Goal: Task Accomplishment & Management: Manage account settings

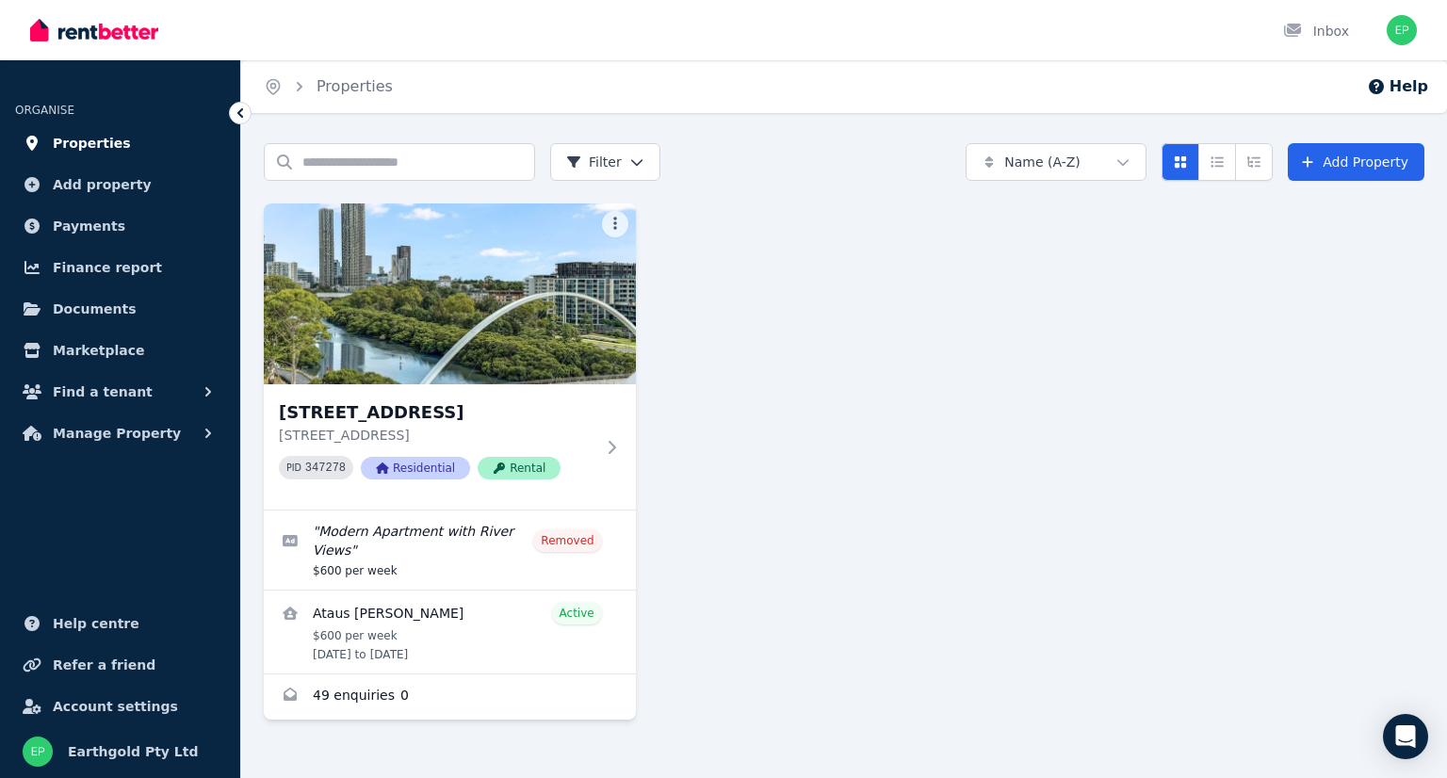
click at [91, 138] on span "Properties" at bounding box center [92, 143] width 78 height 23
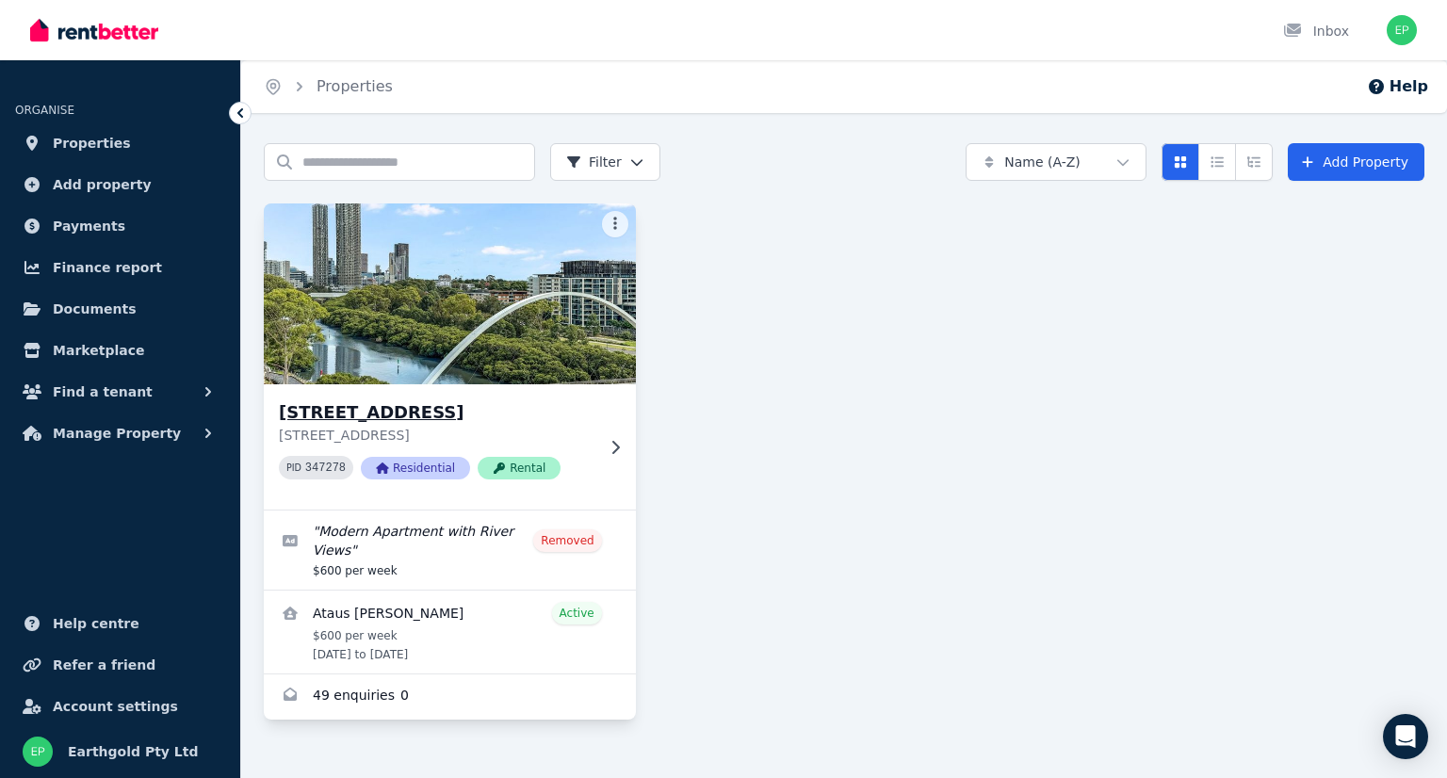
click at [382, 316] on img at bounding box center [449, 294] width 390 height 190
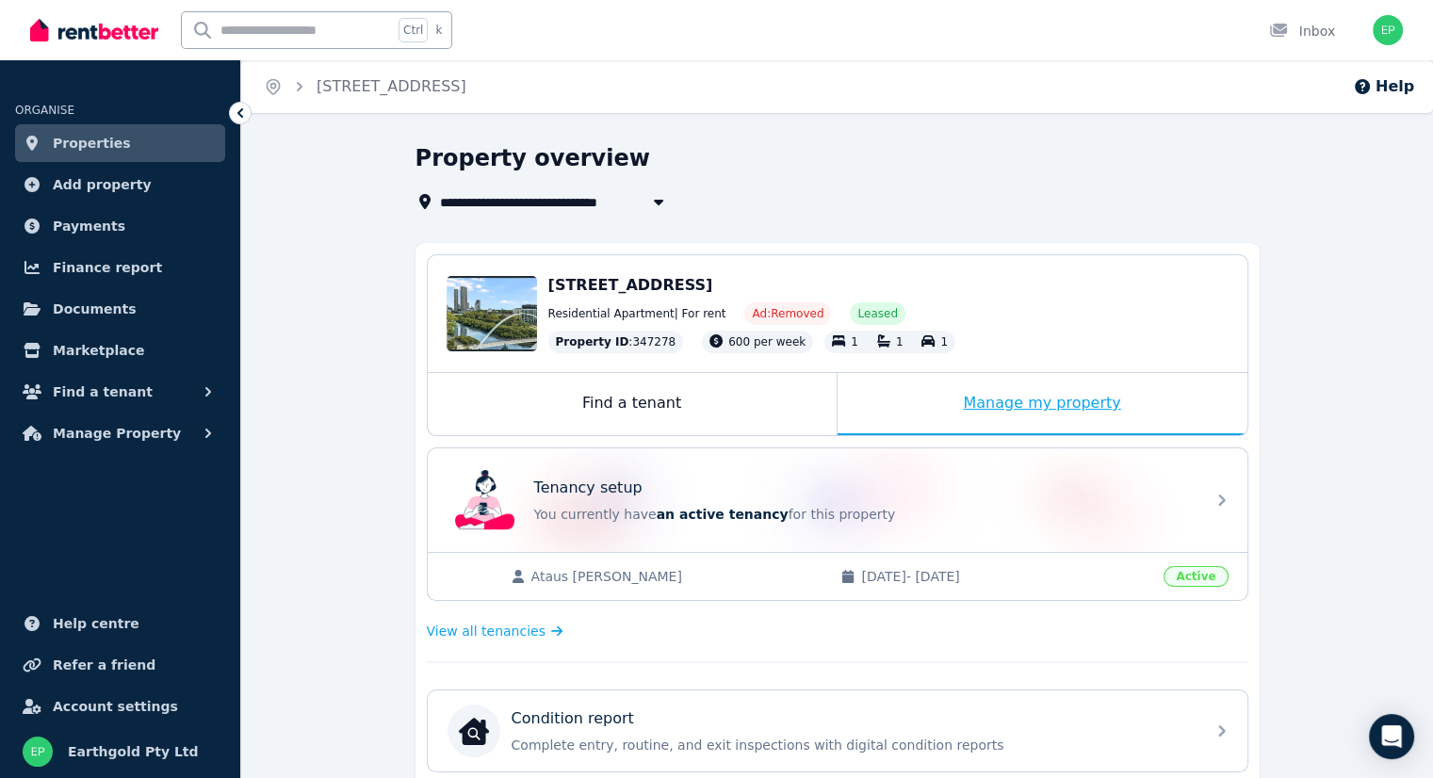
click at [1030, 399] on div "Manage my property" at bounding box center [1042, 404] width 410 height 62
click at [1029, 399] on div "Manage my property" at bounding box center [1042, 404] width 410 height 62
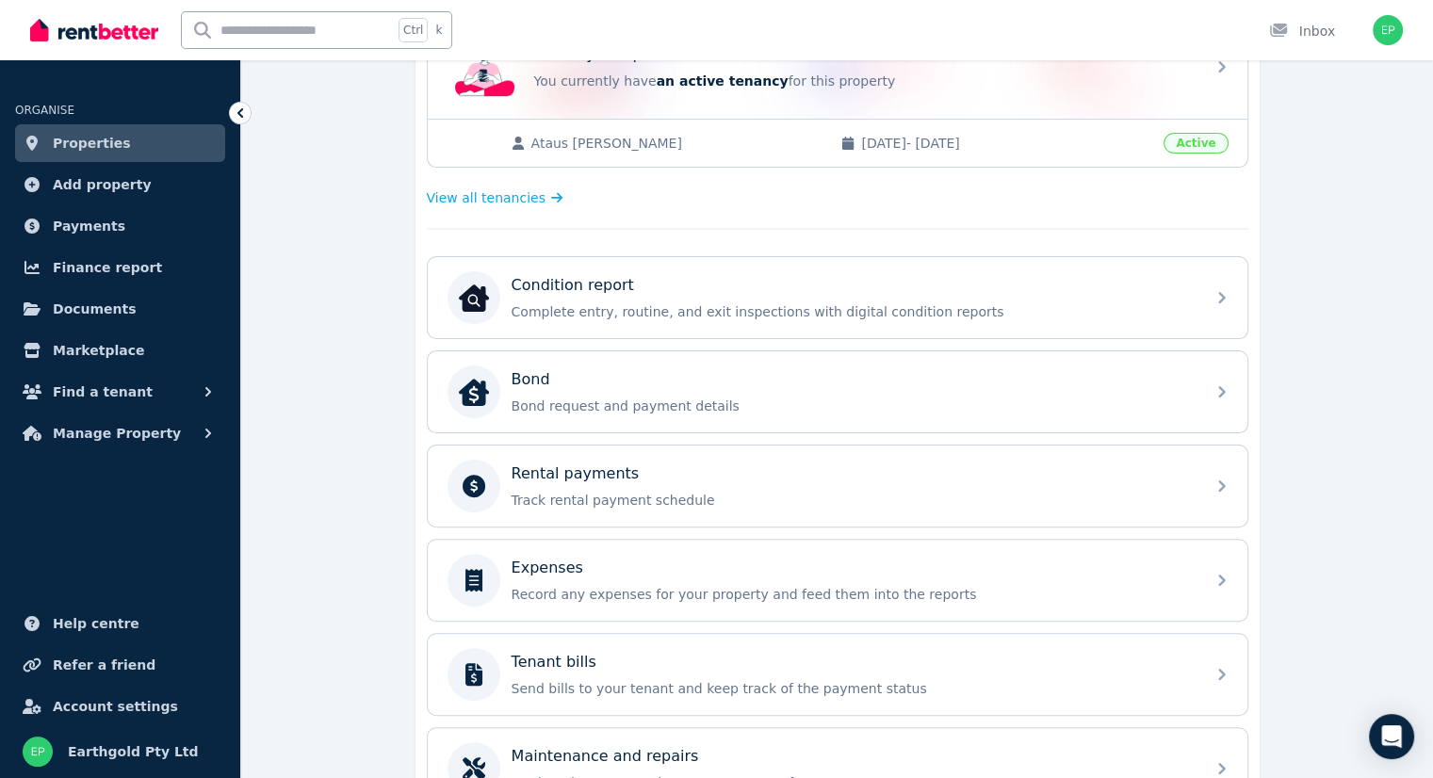
scroll to position [471, 0]
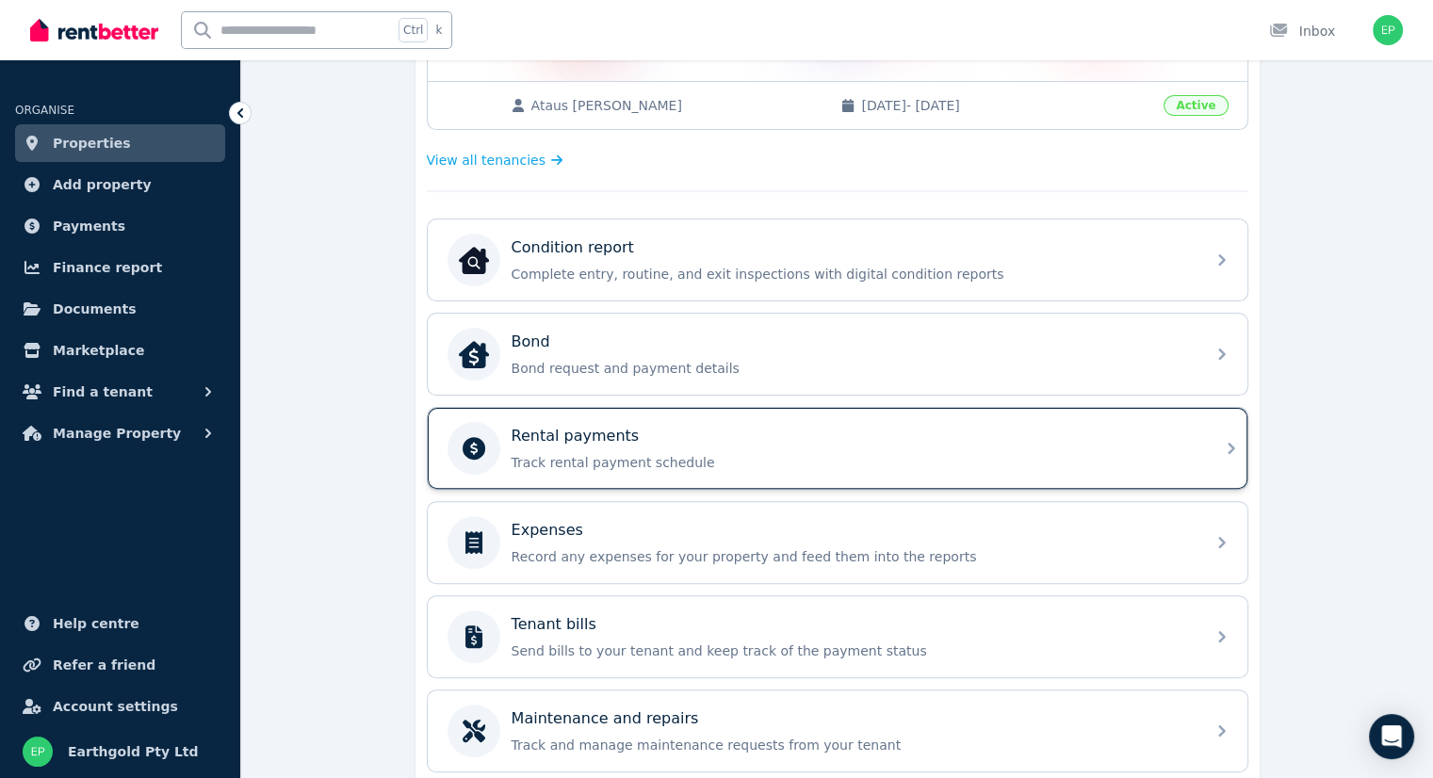
click at [610, 442] on p "Rental payments" at bounding box center [576, 436] width 128 height 23
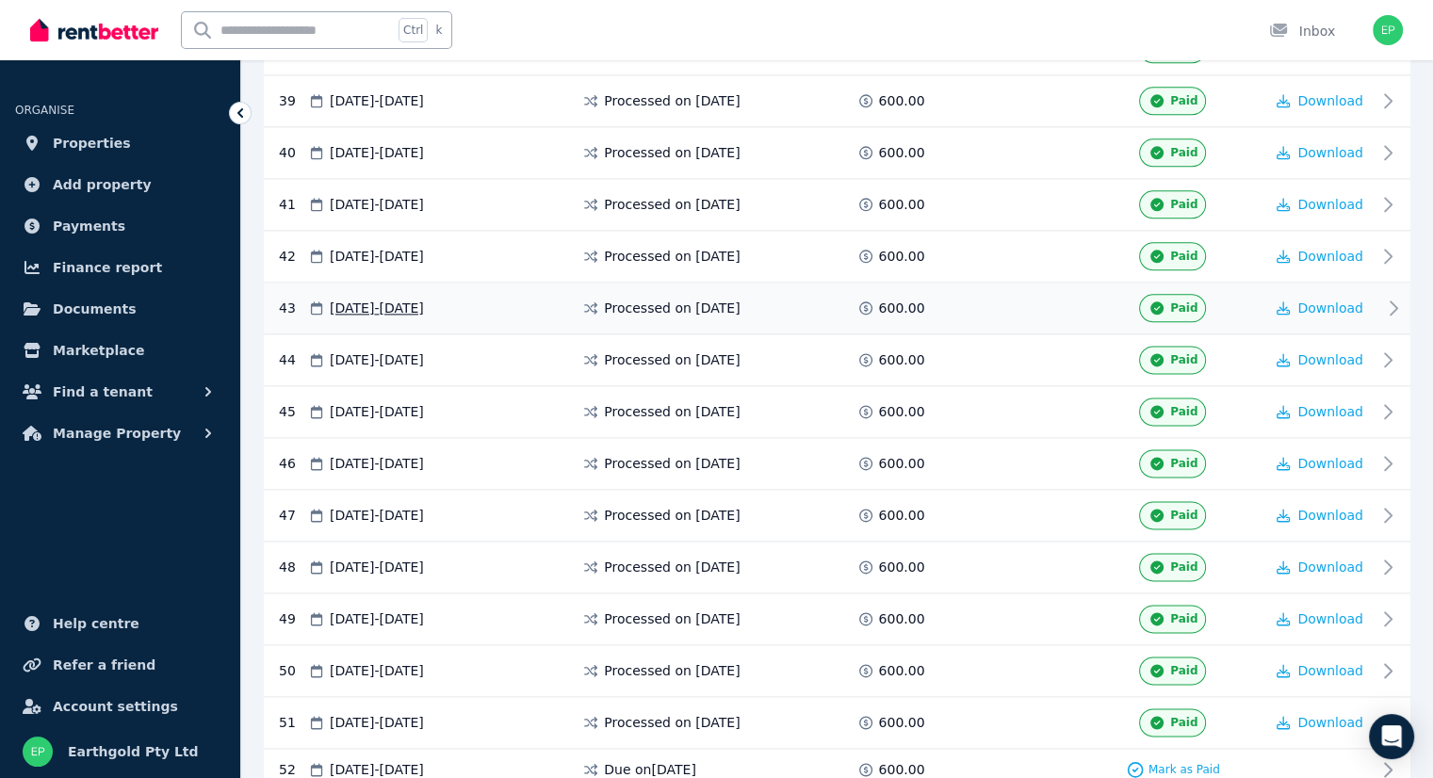
scroll to position [2494, 0]
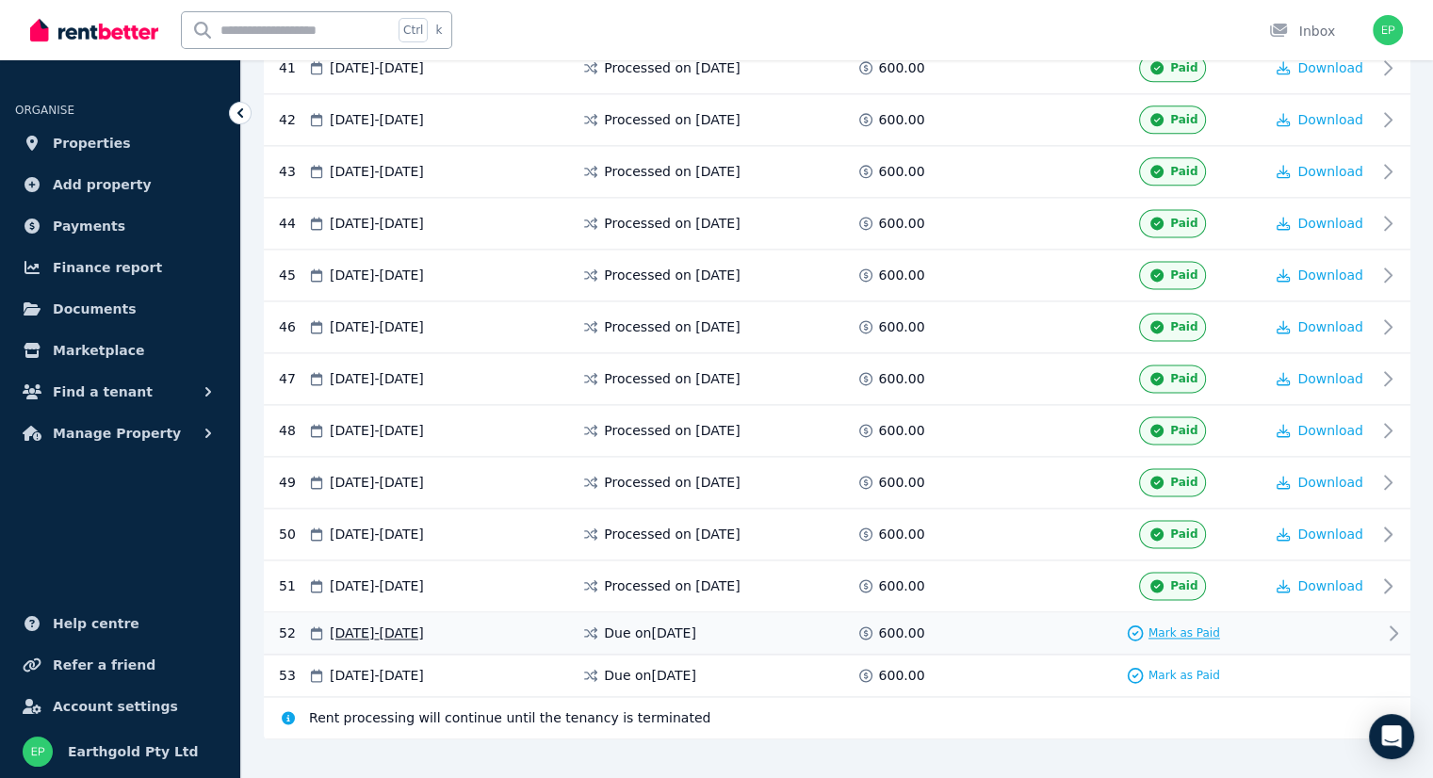
click at [1202, 626] on span "Mark as Paid" at bounding box center [1184, 633] width 72 height 15
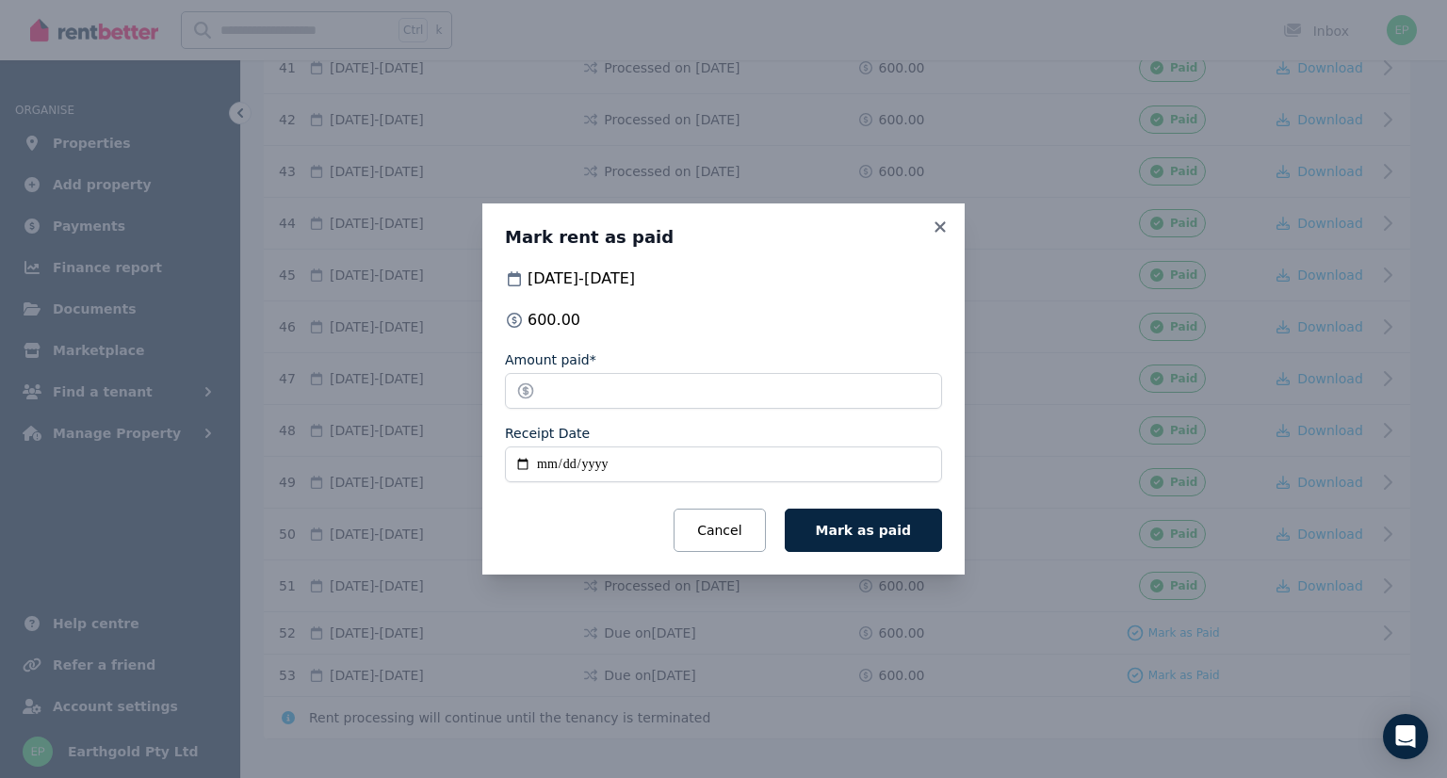
click at [581, 463] on input "Receipt Date" at bounding box center [723, 465] width 437 height 36
click at [526, 458] on input "Receipt Date" at bounding box center [723, 465] width 437 height 36
type input "**********"
click at [862, 528] on span "Mark as paid" at bounding box center [863, 530] width 95 height 15
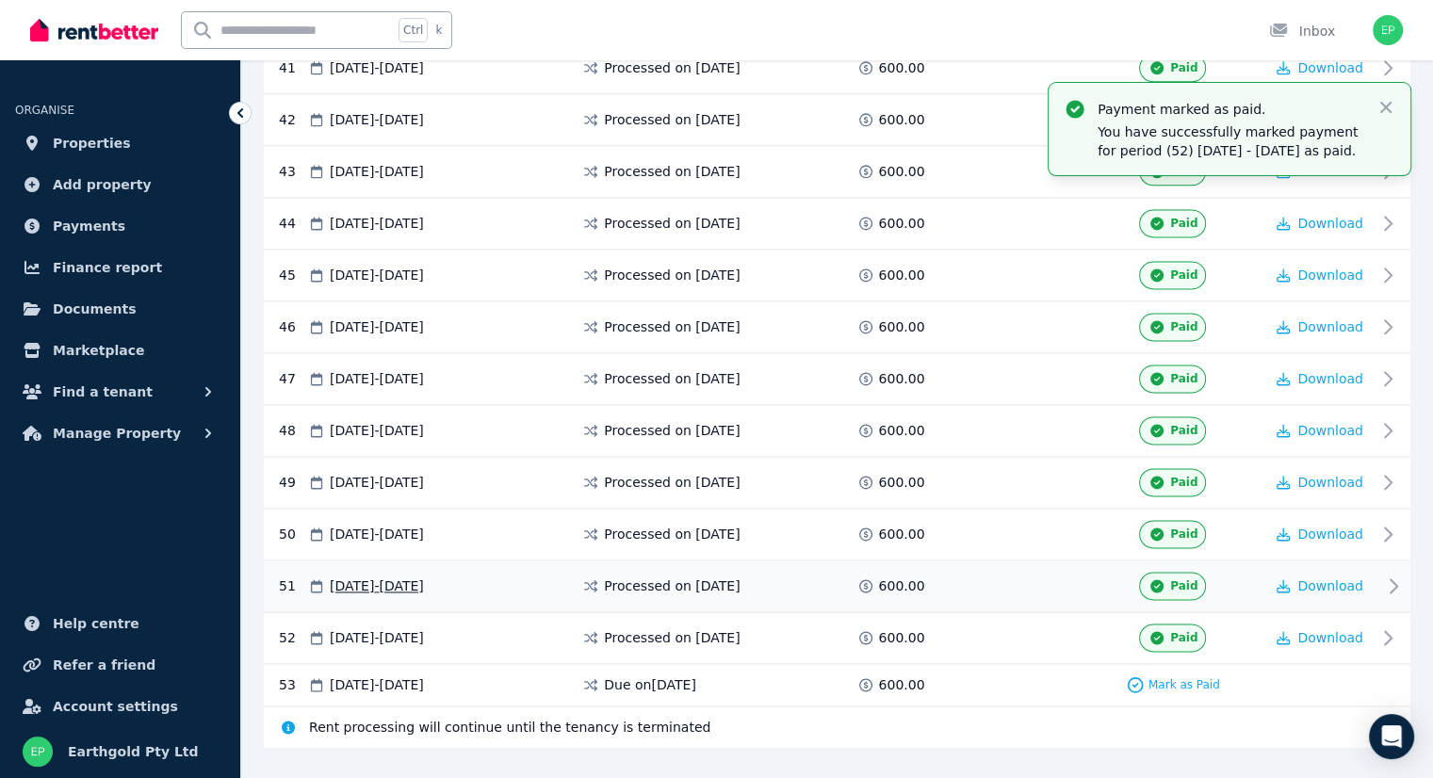
click at [1166, 579] on icon at bounding box center [1156, 585] width 19 height 13
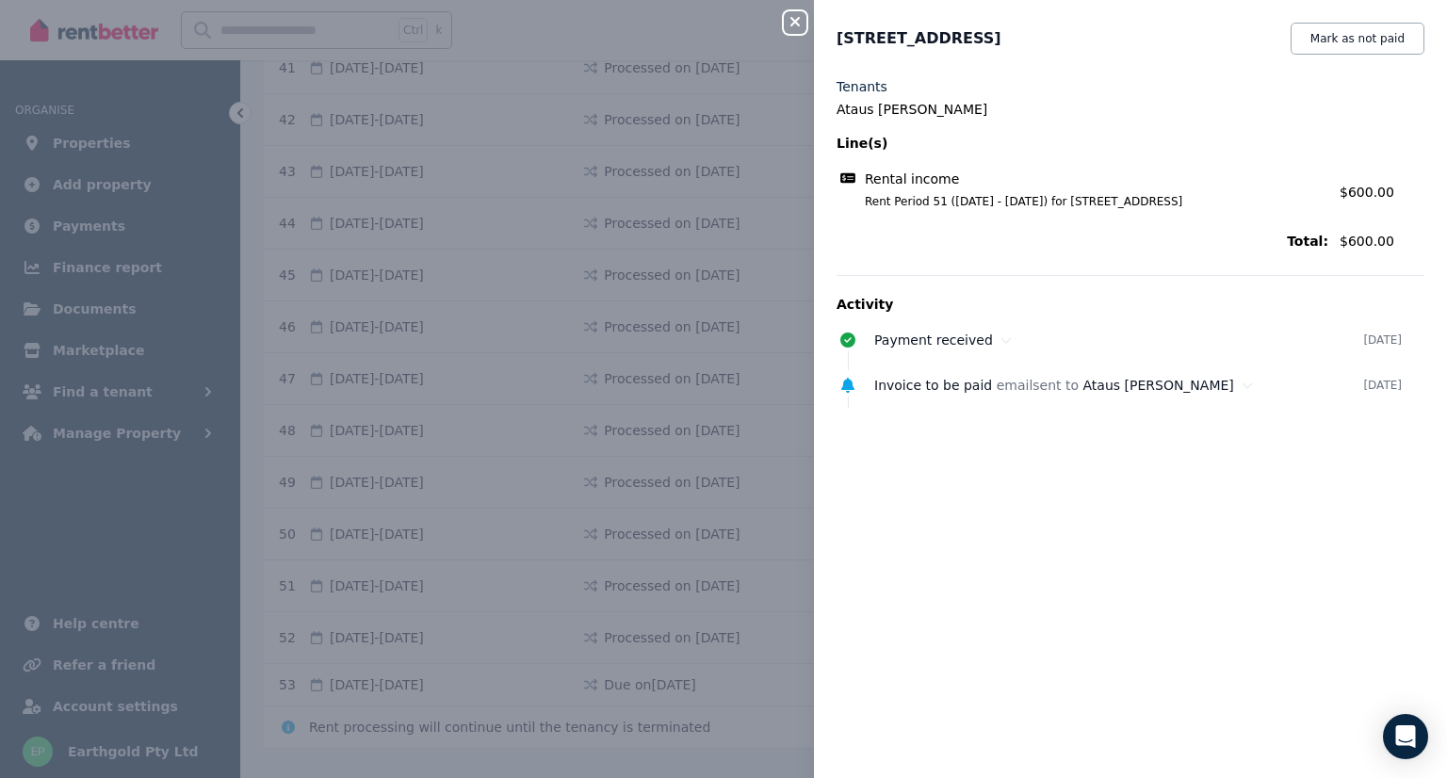
click at [792, 19] on icon "button" at bounding box center [795, 21] width 23 height 15
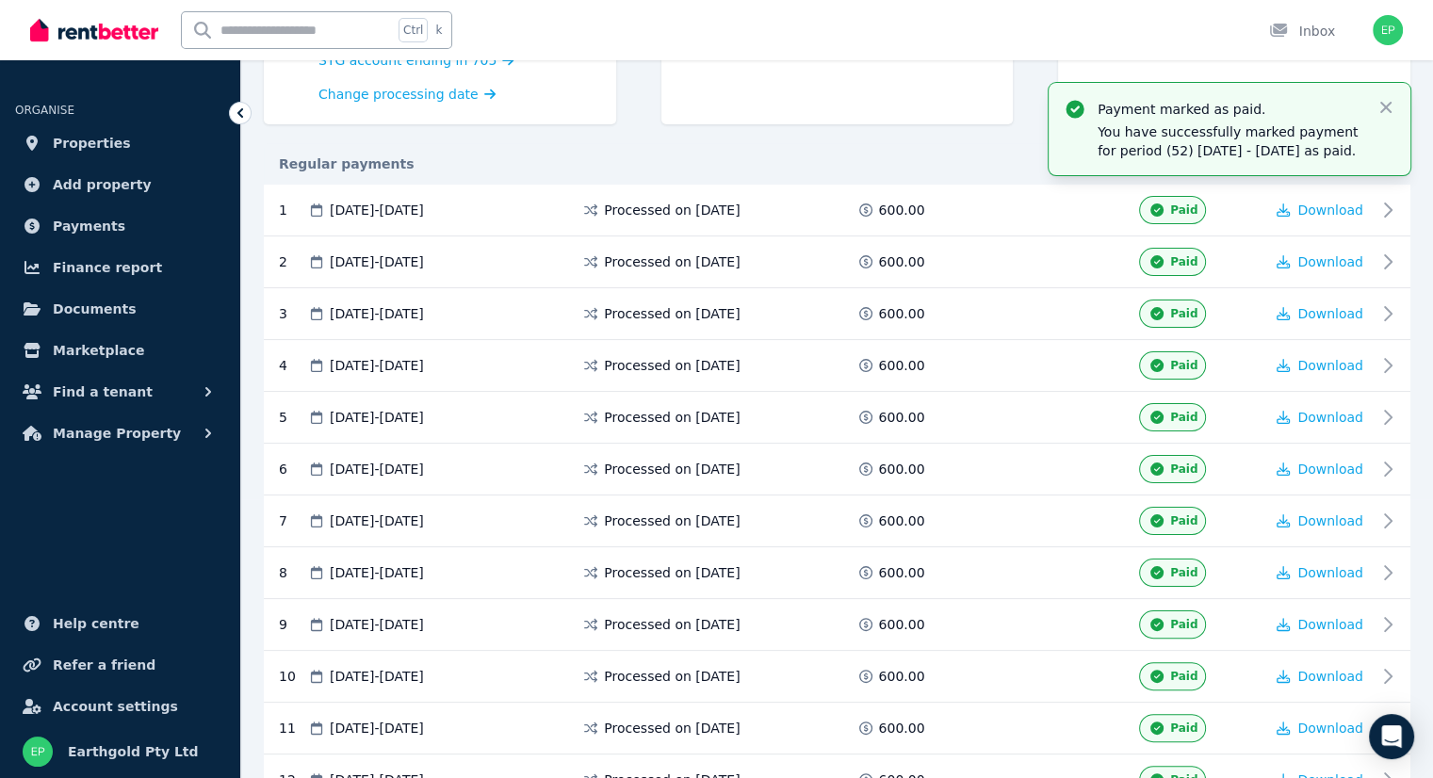
scroll to position [53, 0]
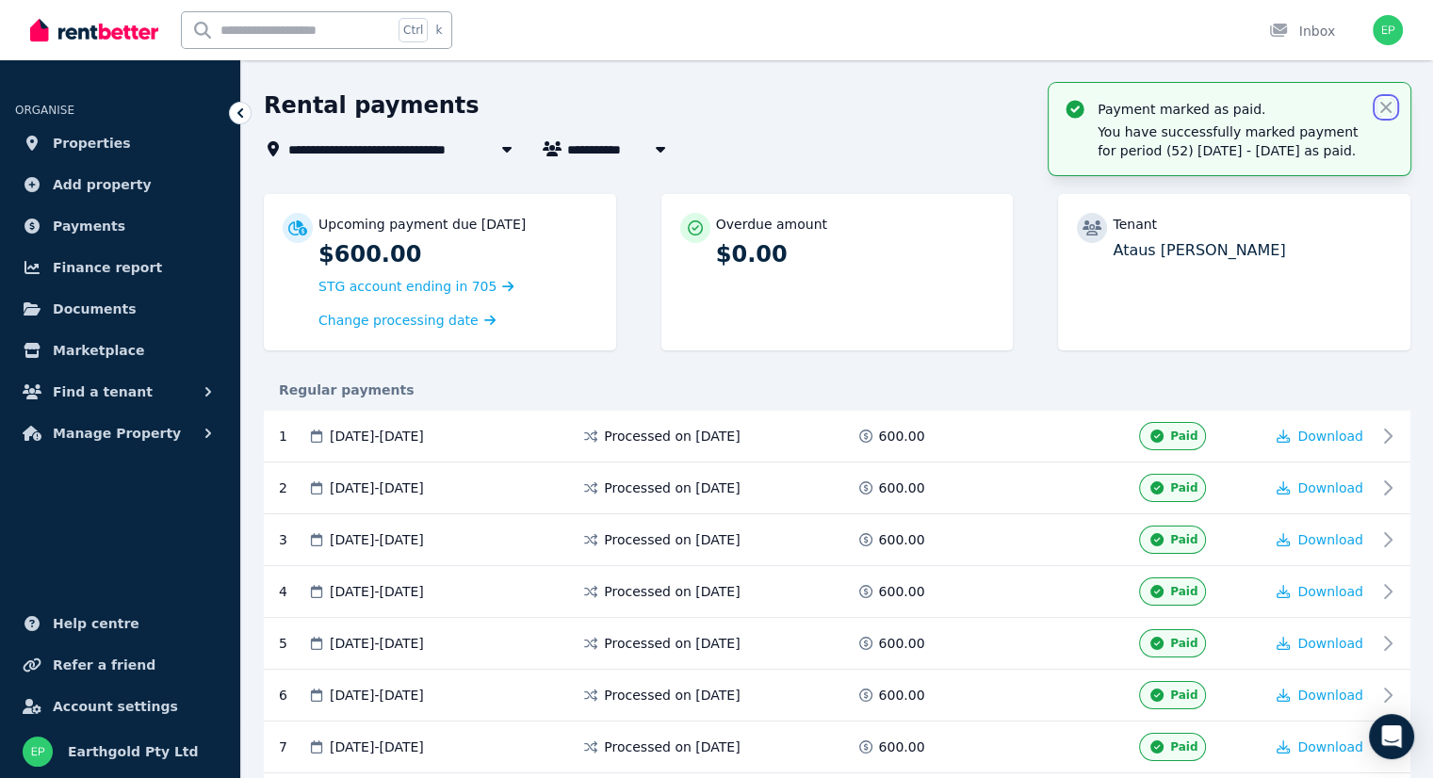
click at [1383, 106] on icon "button" at bounding box center [1385, 107] width 11 height 11
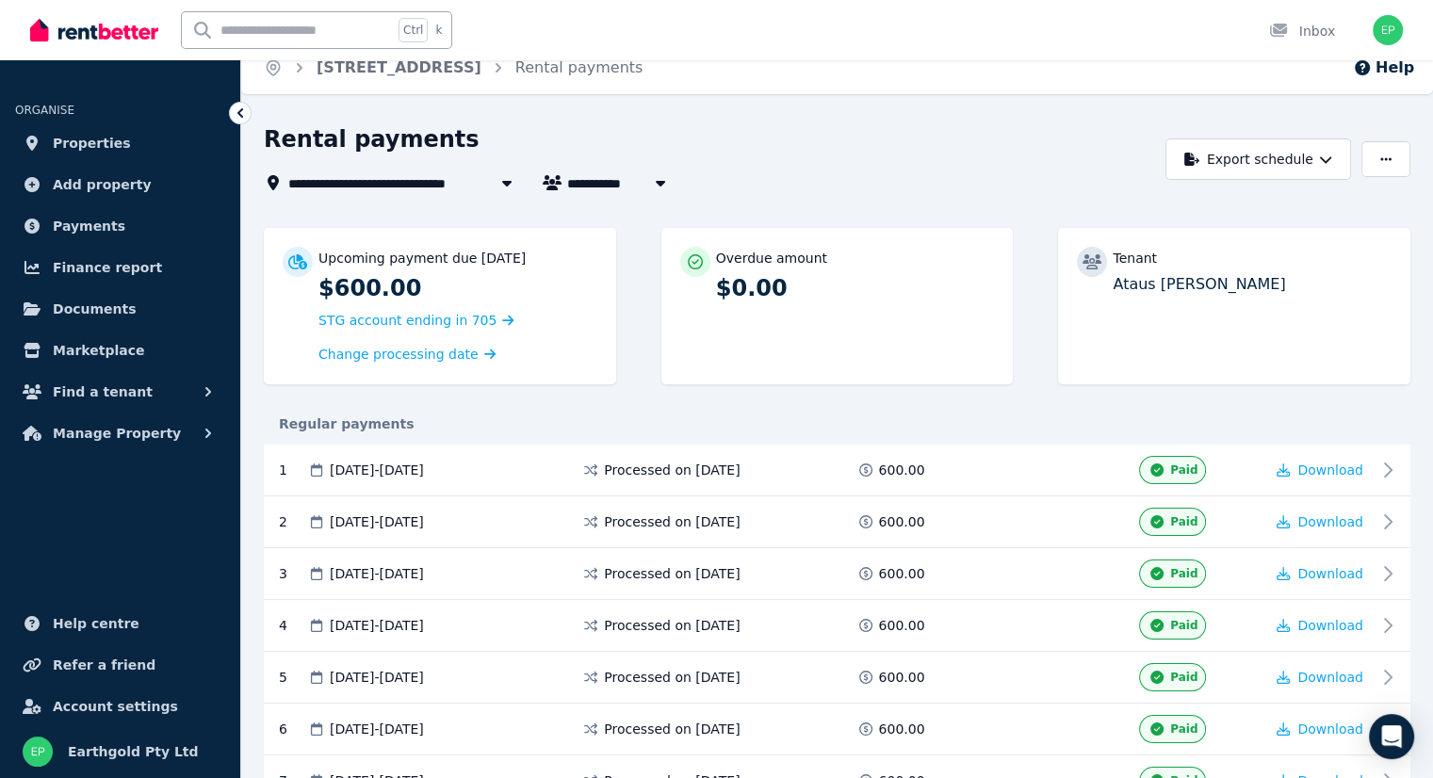
scroll to position [0, 0]
